Goal: Transaction & Acquisition: Purchase product/service

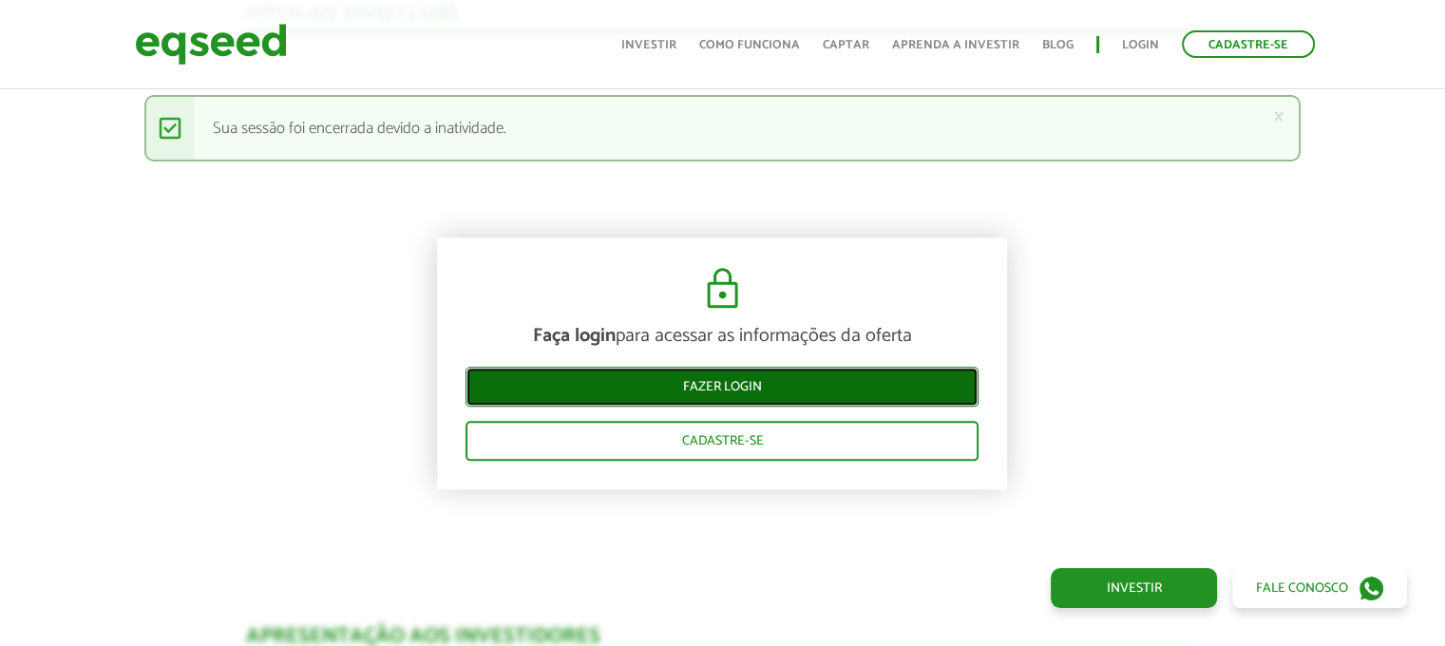
click at [865, 380] on link "Fazer login" at bounding box center [722, 387] width 513 height 40
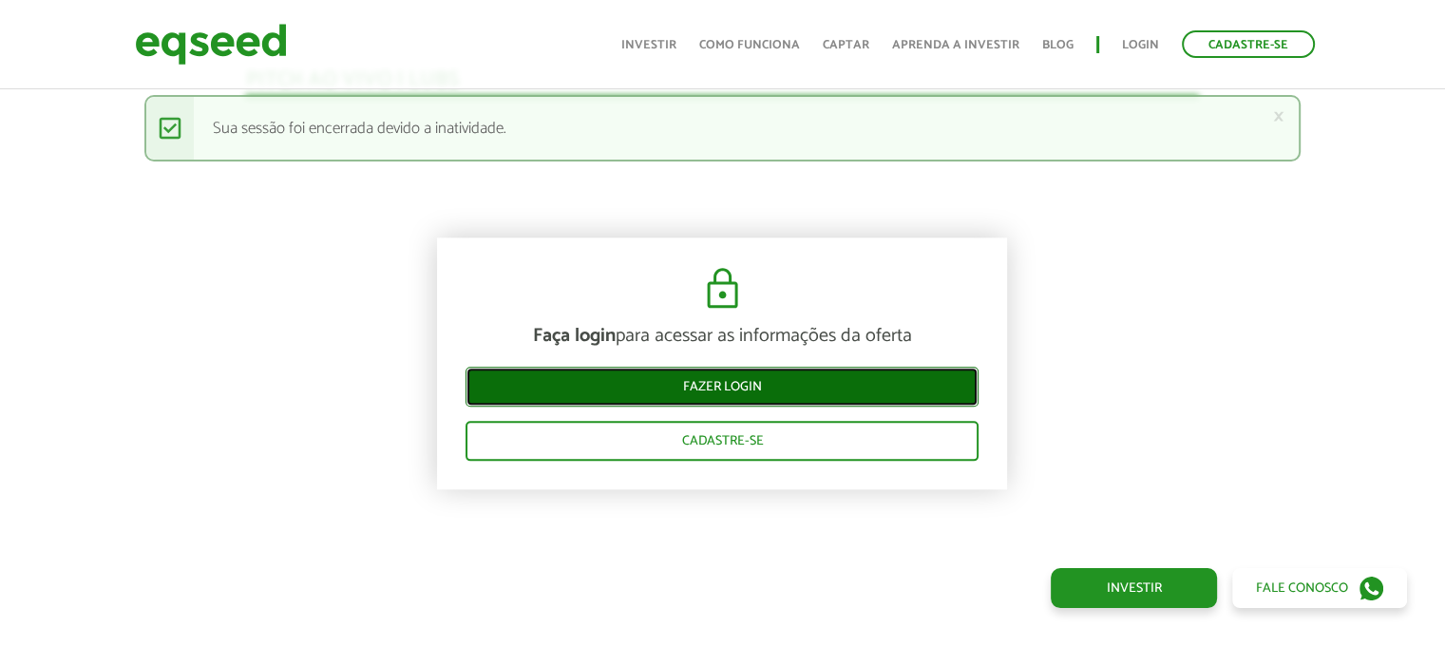
scroll to position [2009, 0]
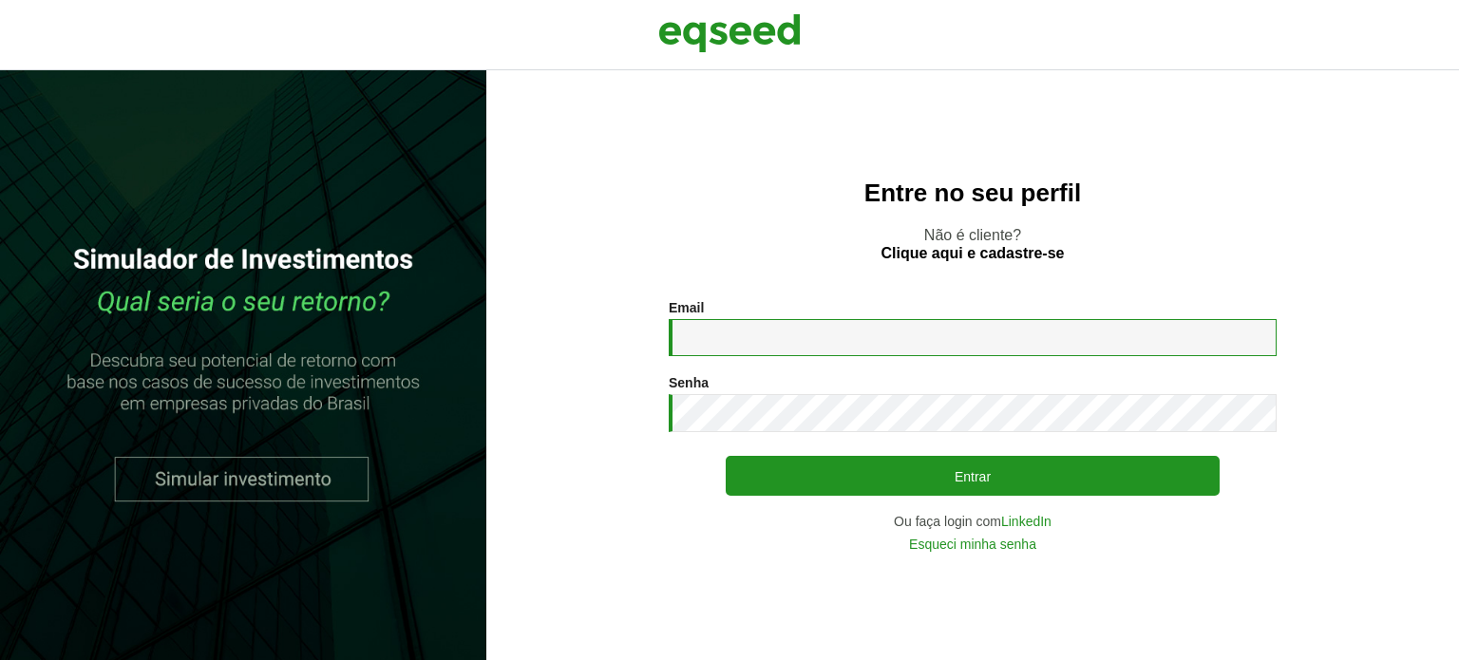
click at [882, 339] on input "Email *" at bounding box center [973, 337] width 608 height 37
type input "**********"
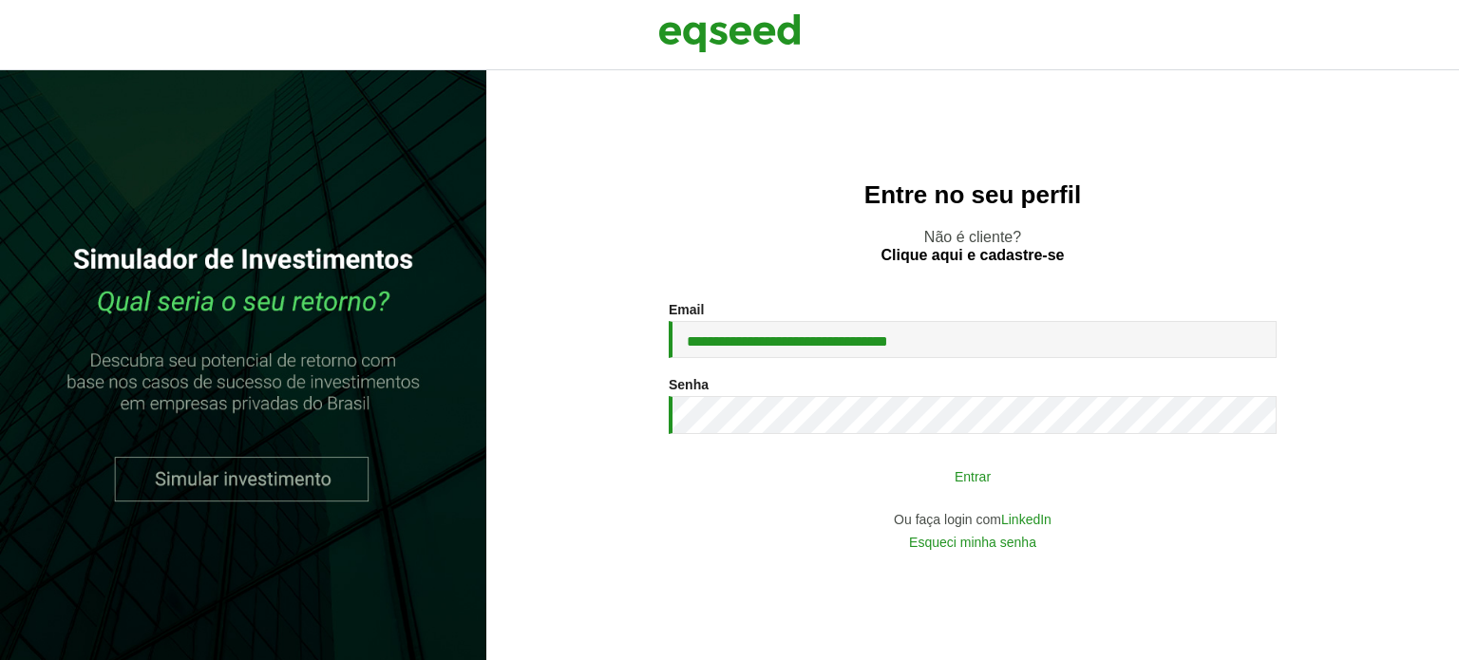
click at [1023, 470] on button "Entrar" at bounding box center [973, 476] width 494 height 36
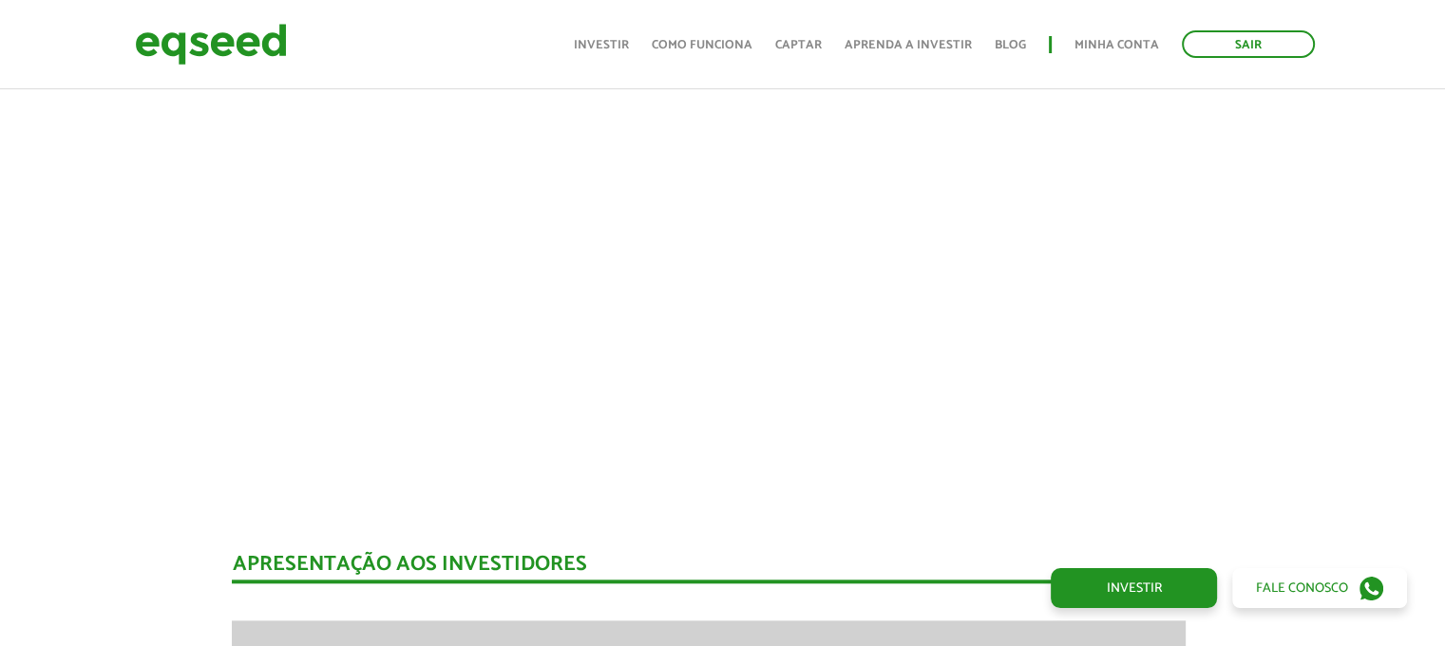
scroll to position [1884, 13]
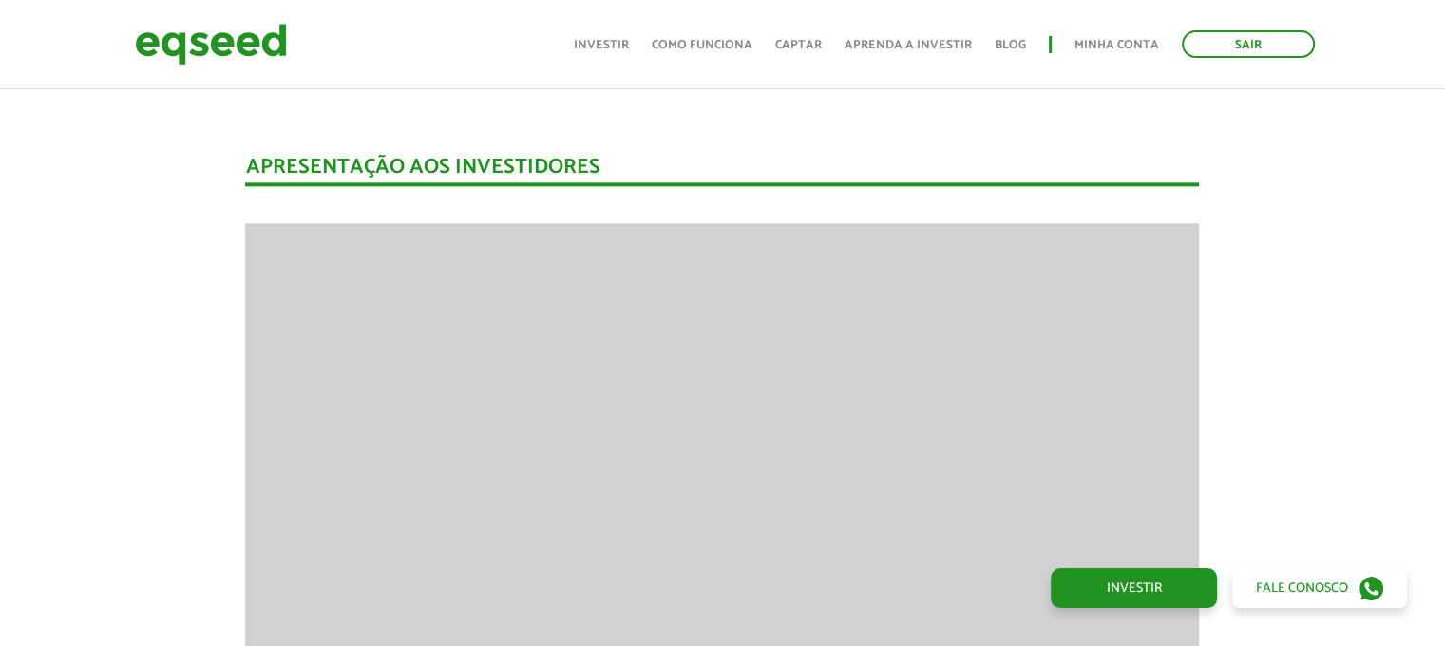
scroll to position [2279, 0]
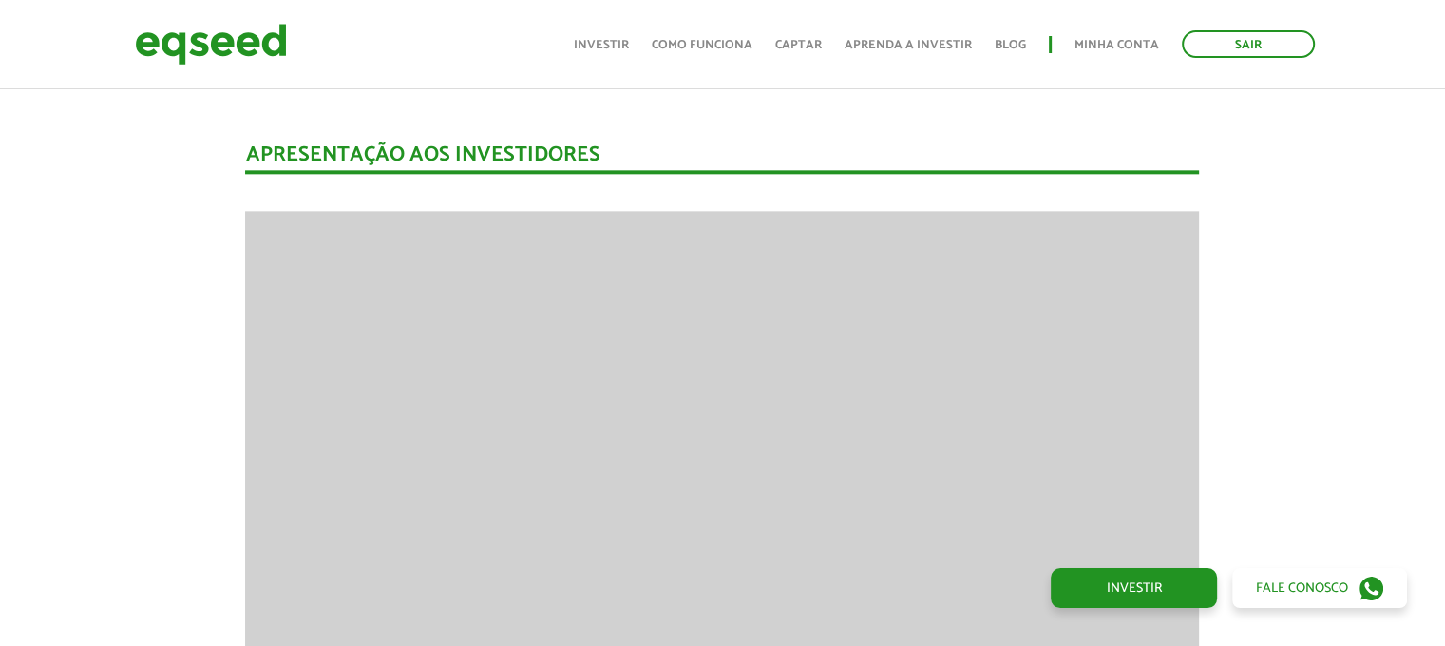
scroll to position [2292, 0]
click at [1037, 143] on div "Apresentação aos investidores" at bounding box center [722, 157] width 954 height 29
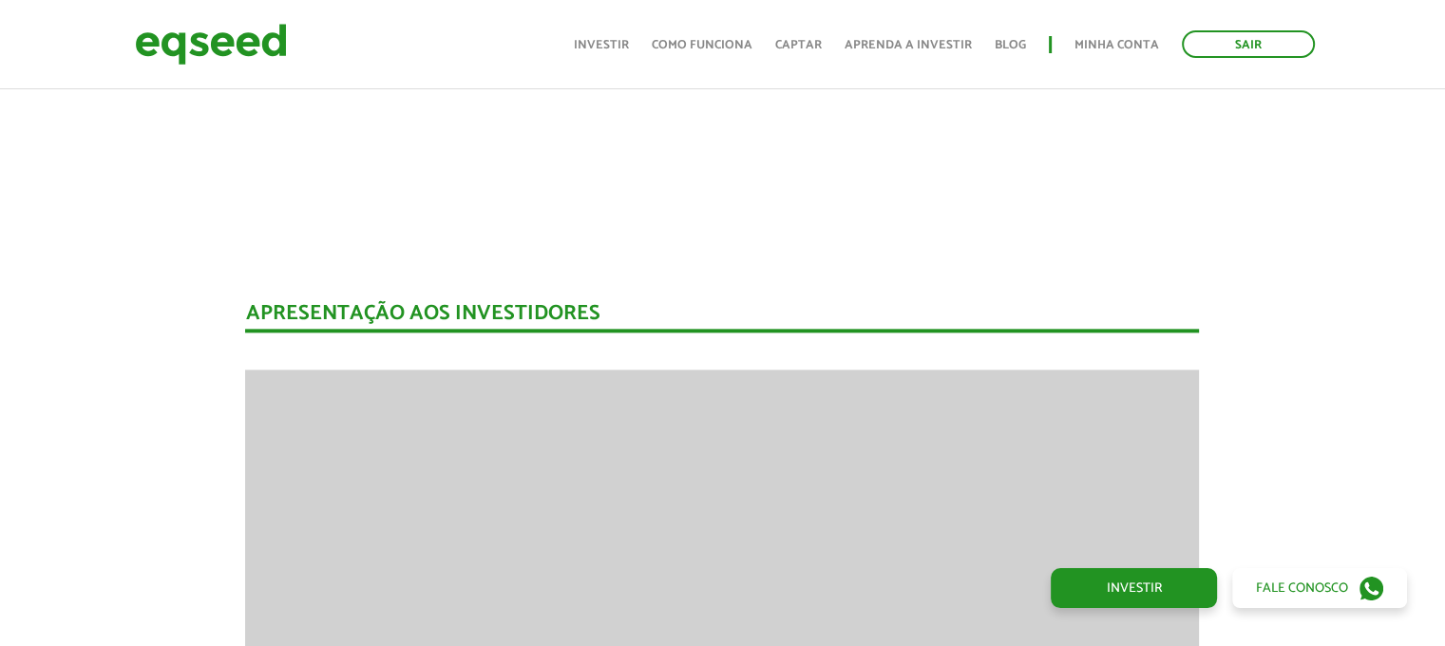
scroll to position [2084, 0]
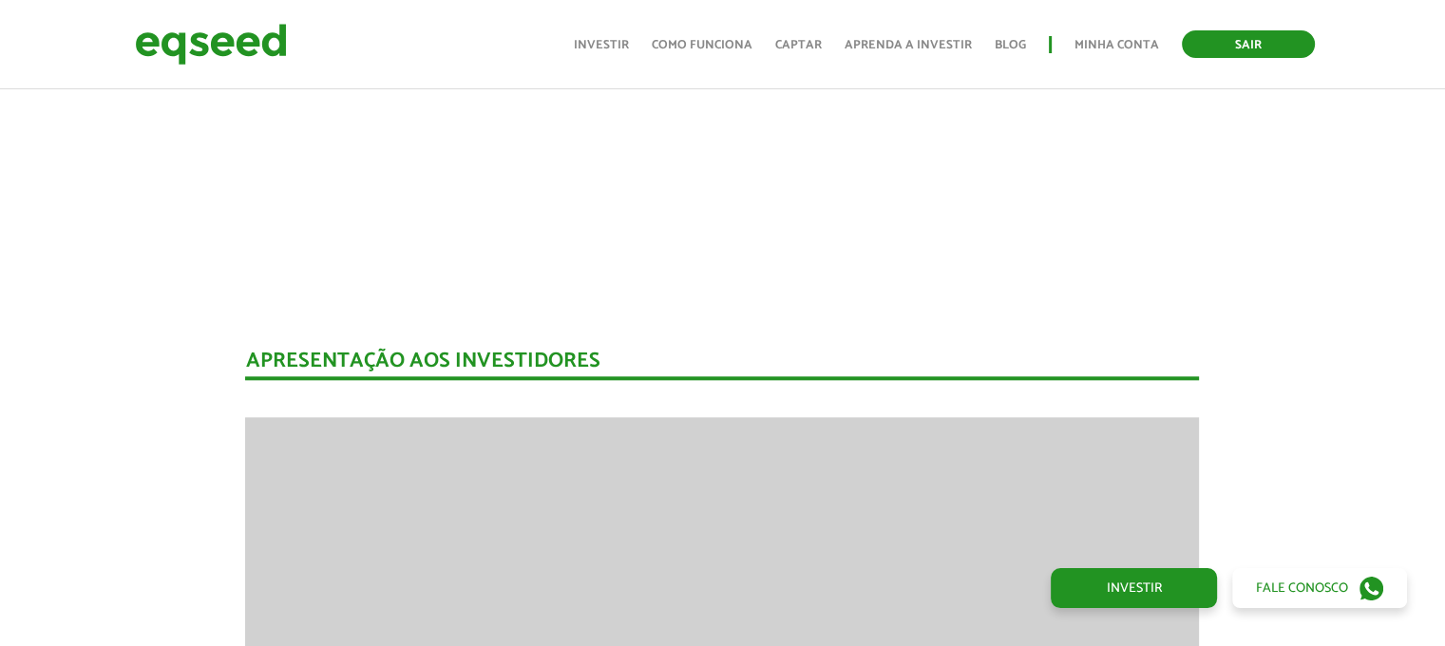
click at [1247, 42] on link "Sair" at bounding box center [1248, 44] width 133 height 28
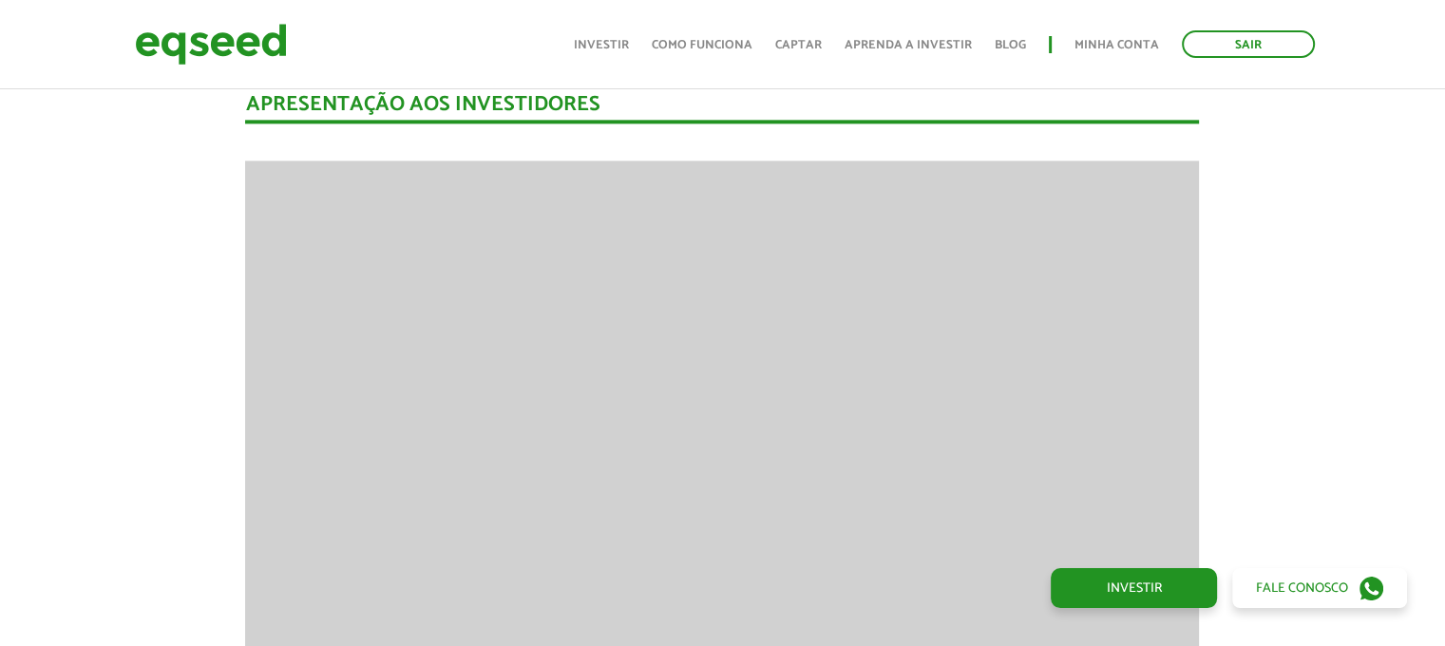
scroll to position [2341, 0]
